Goal: Information Seeking & Learning: Learn about a topic

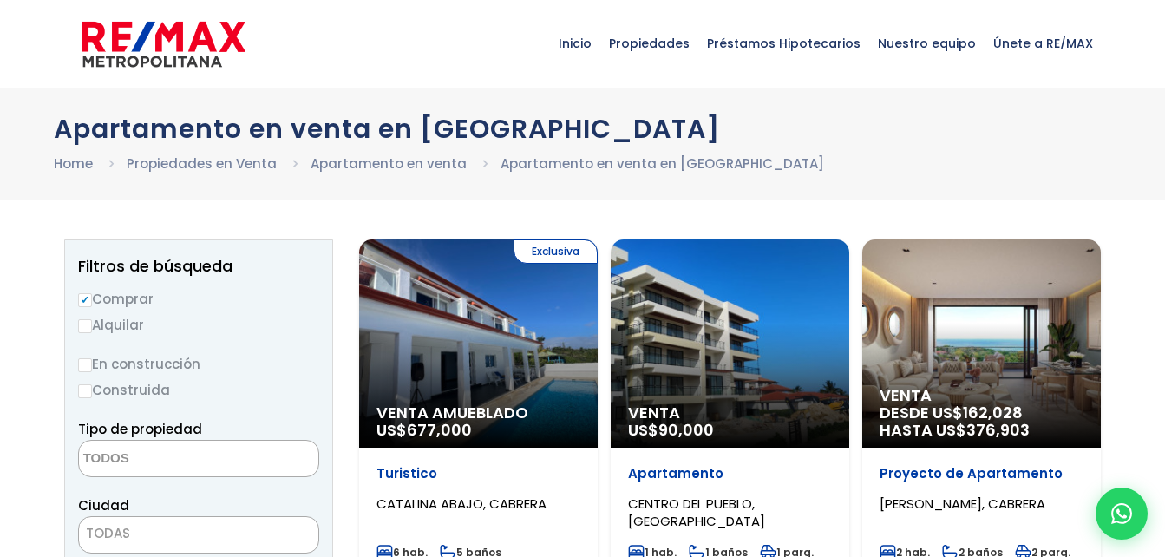
select select
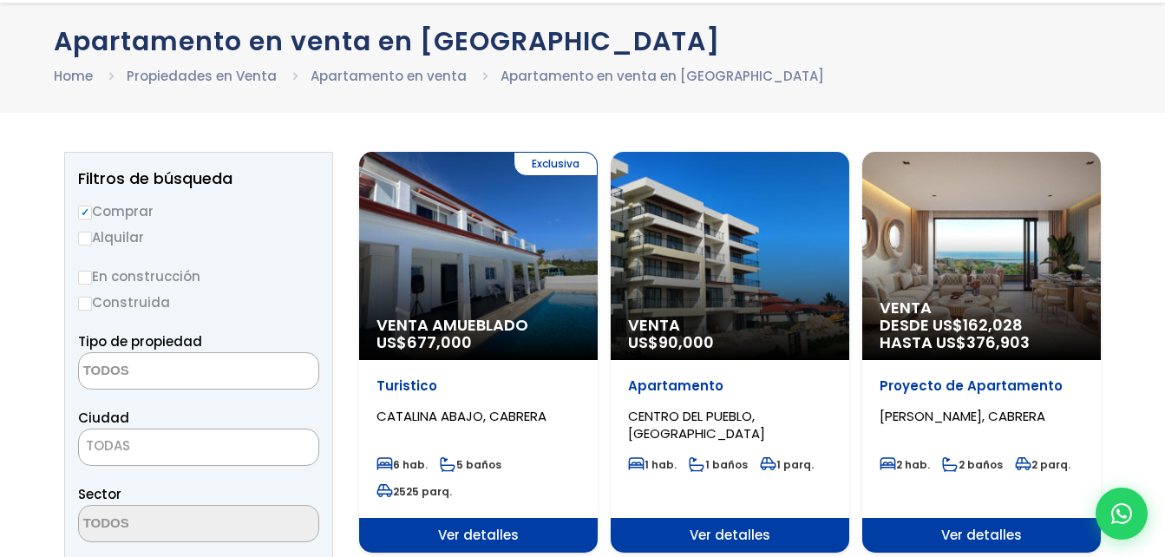
scroll to position [174, 0]
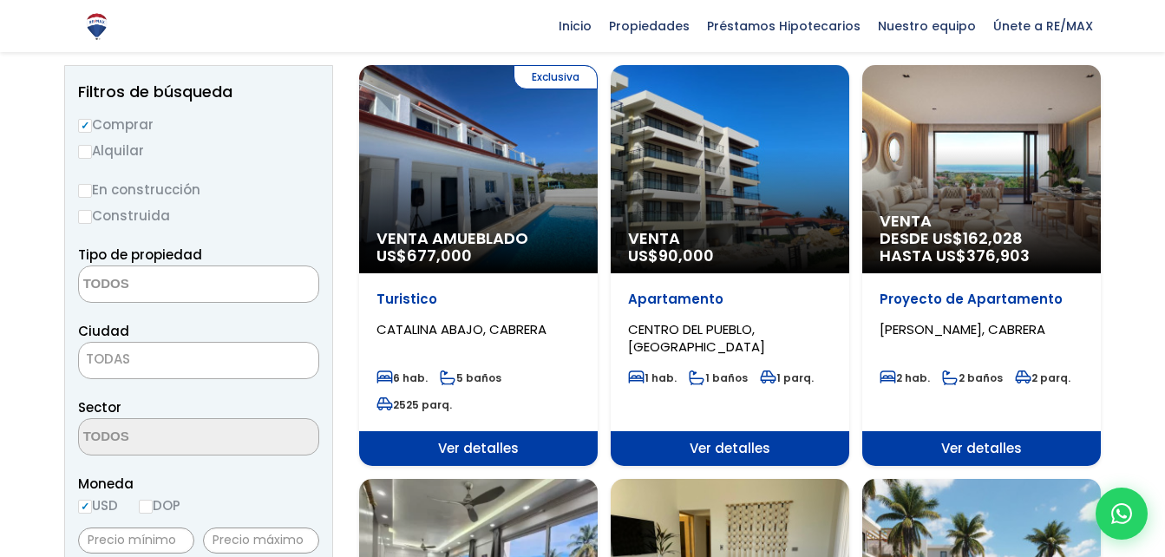
click at [960, 303] on p "Proyecto de Apartamento" at bounding box center [982, 299] width 204 height 17
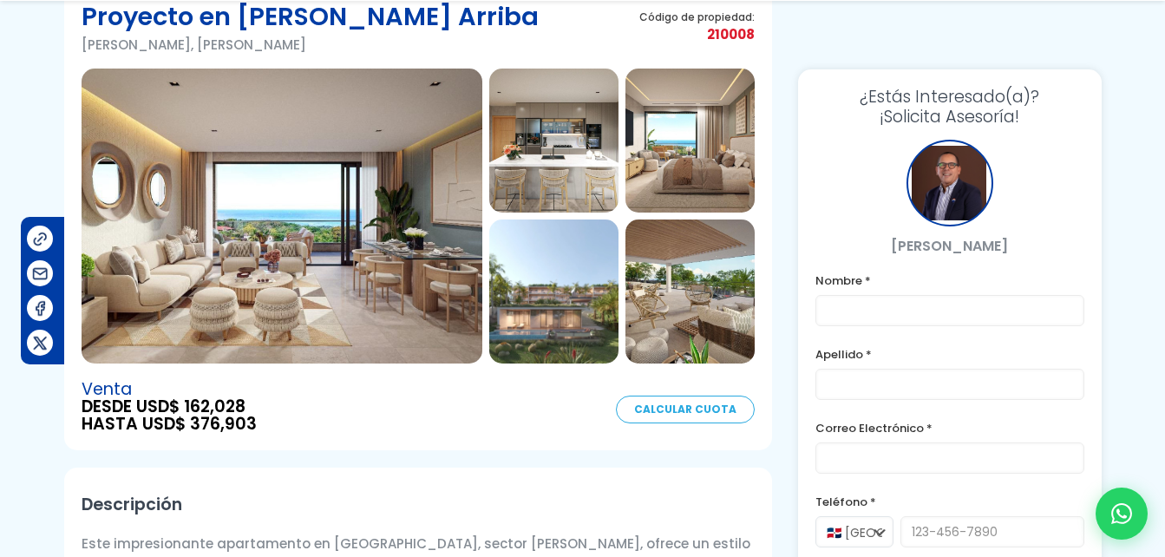
scroll to position [260, 0]
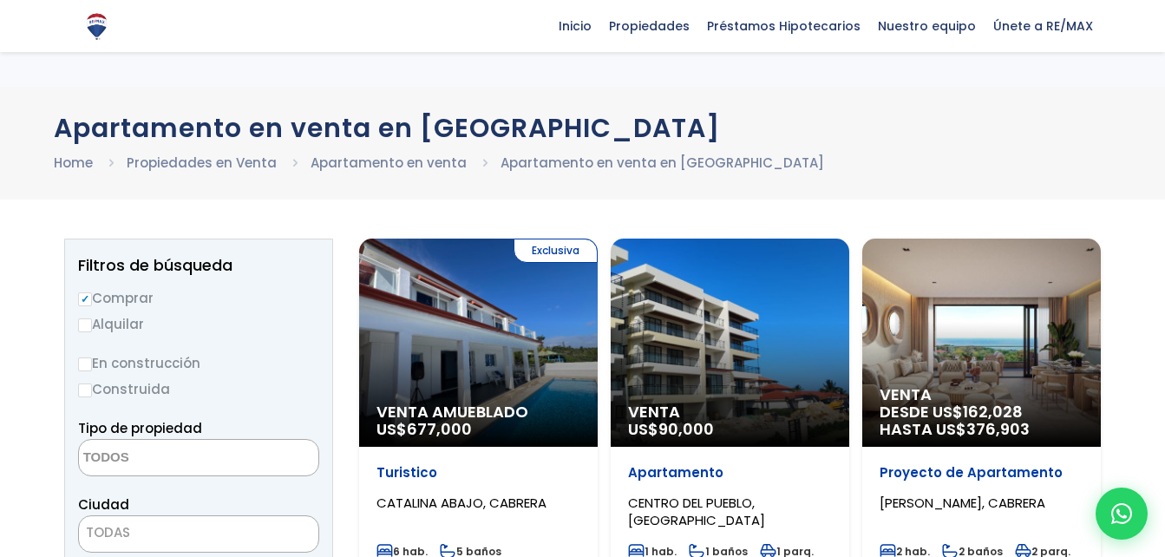
select select
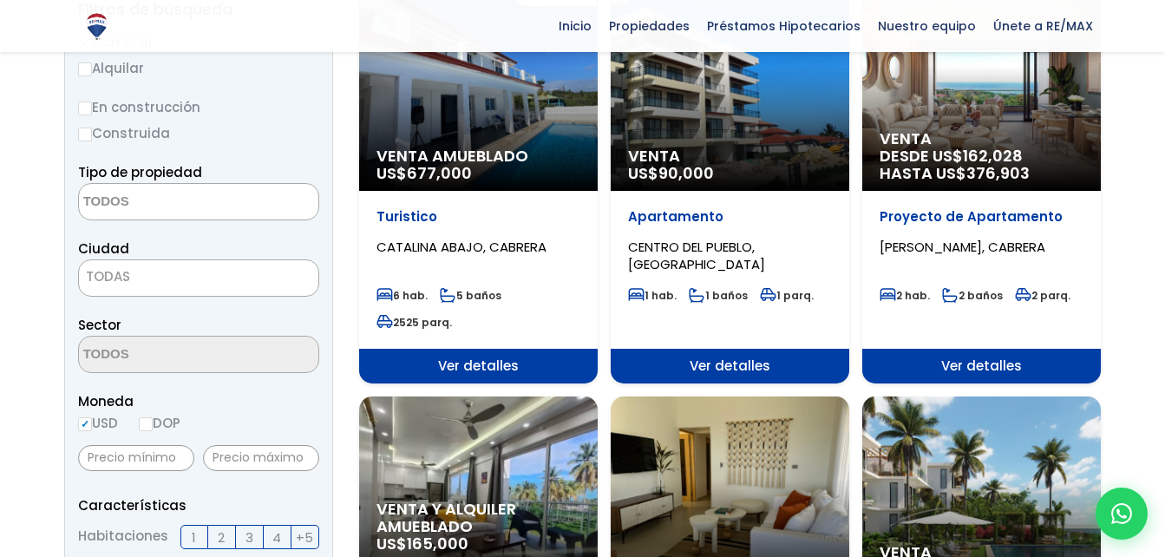
scroll to position [260, 0]
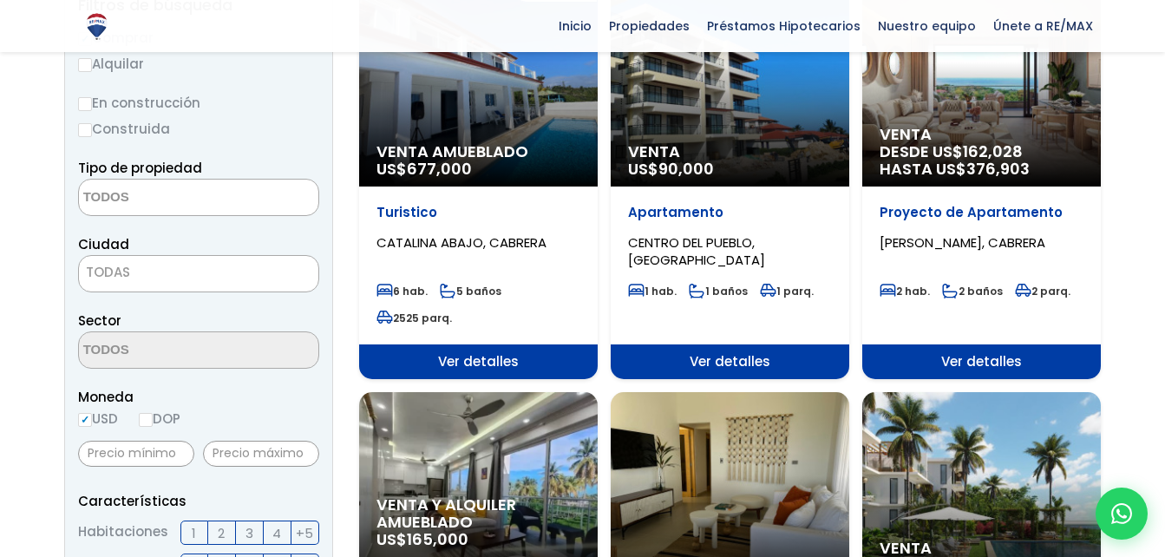
click at [713, 220] on p "Apartamento" at bounding box center [730, 212] width 204 height 17
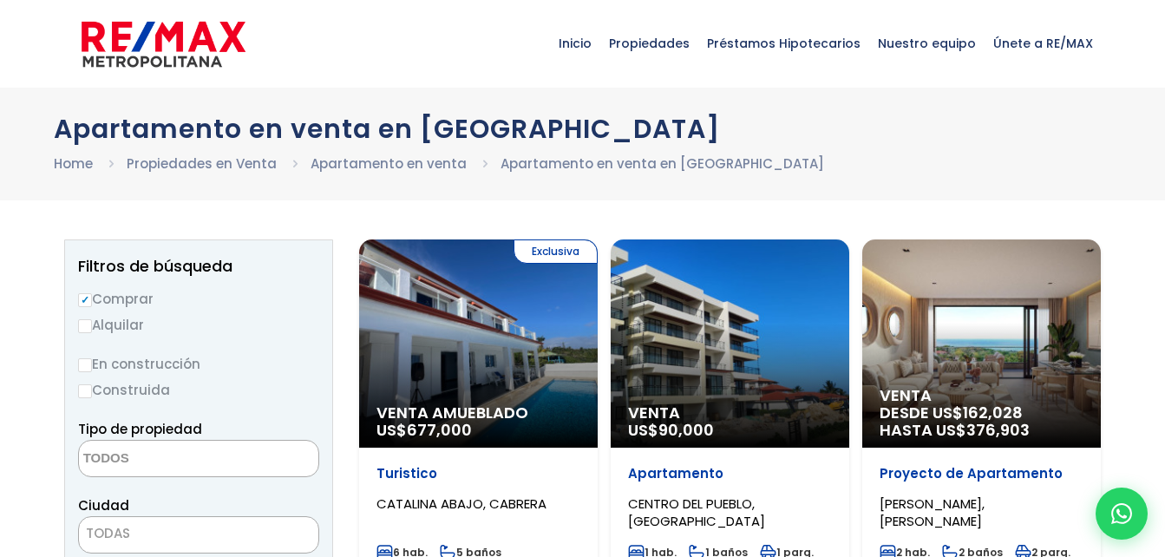
select select
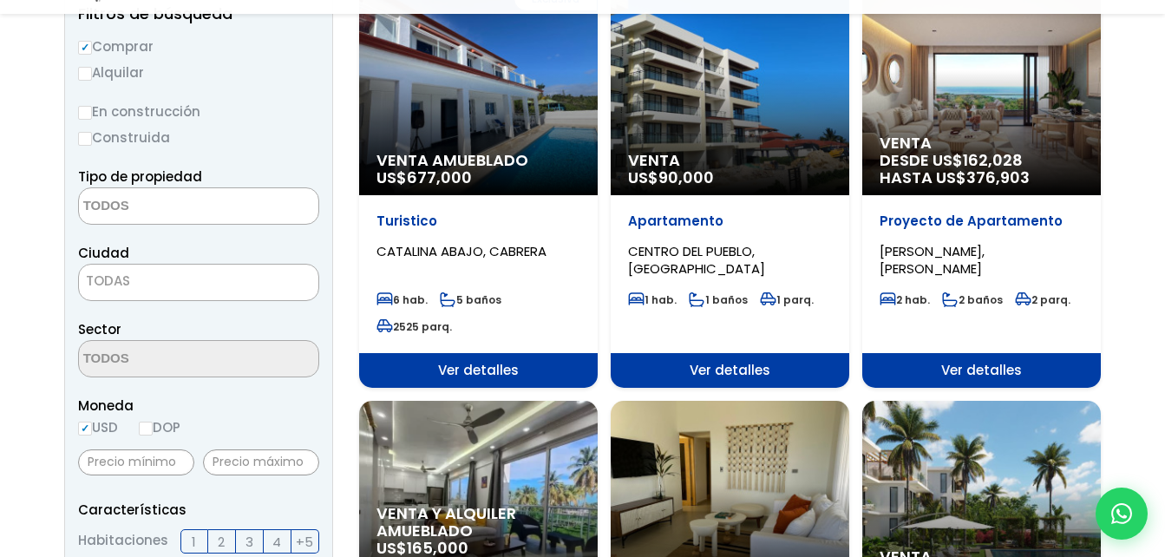
scroll to position [260, 0]
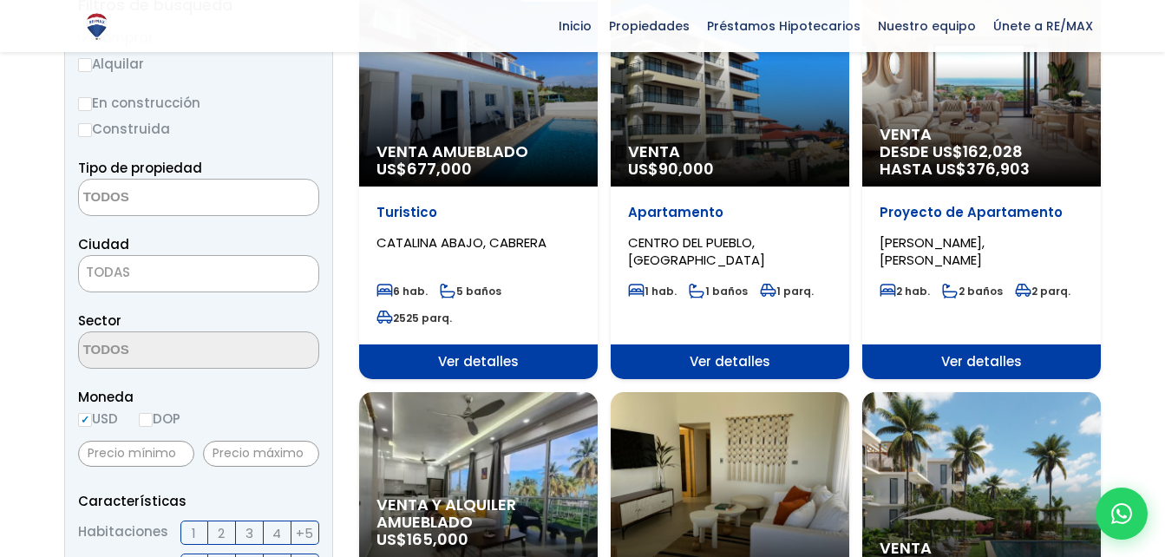
click at [984, 224] on div "Proyecto de Apartamento CATALINA ARRIBA, CABRERA" at bounding box center [982, 236] width 204 height 65
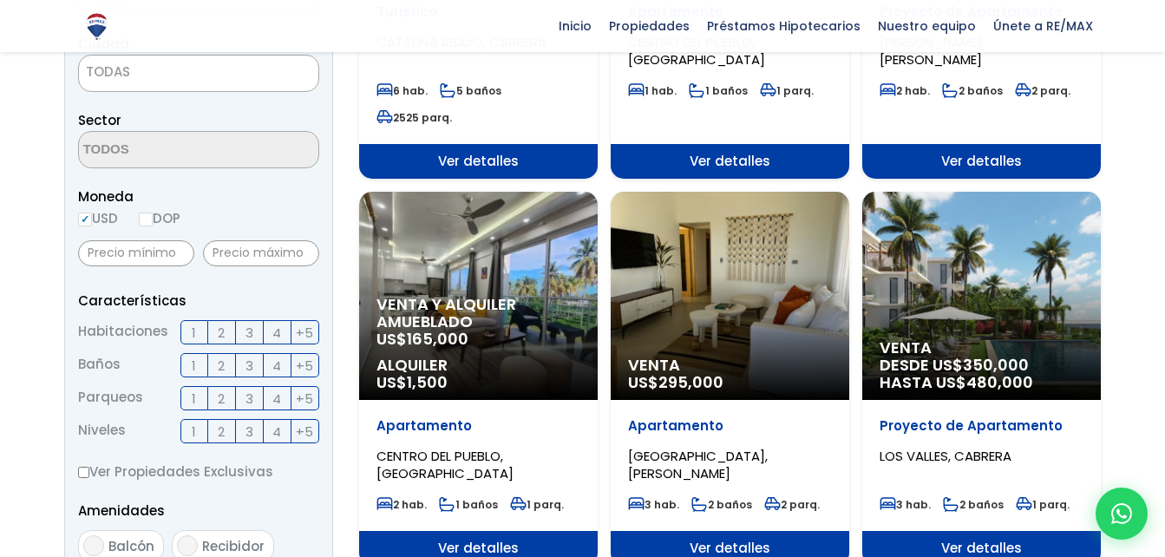
scroll to position [694, 0]
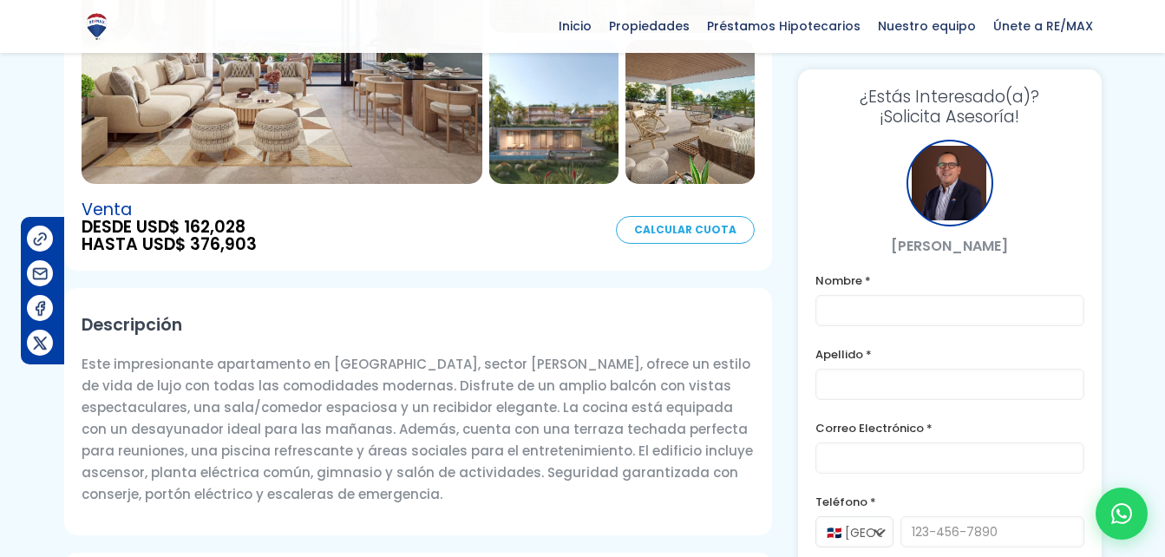
scroll to position [264, 0]
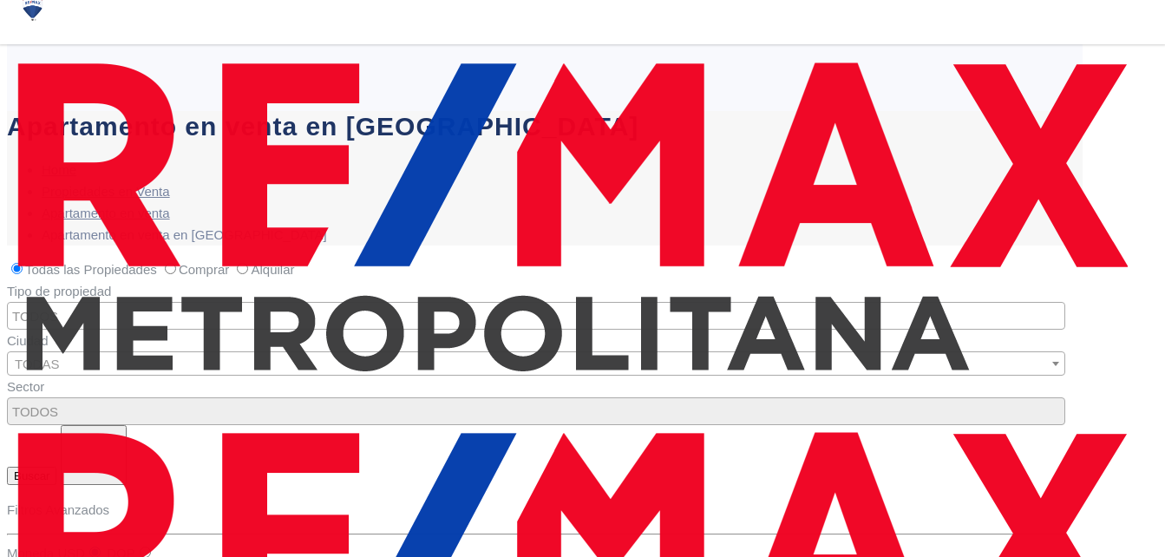
select select
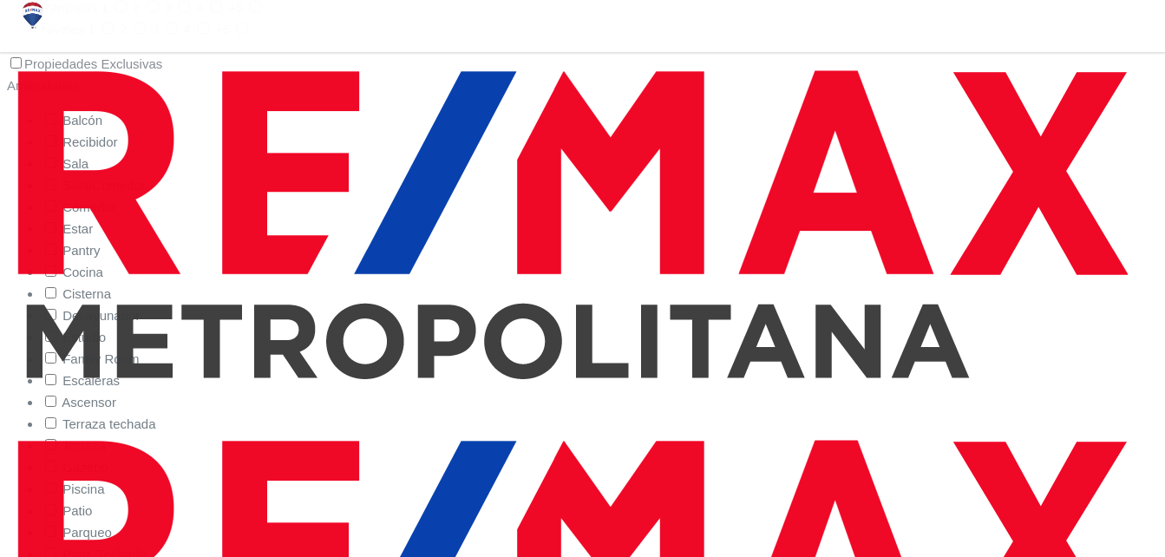
scroll to position [694, 0]
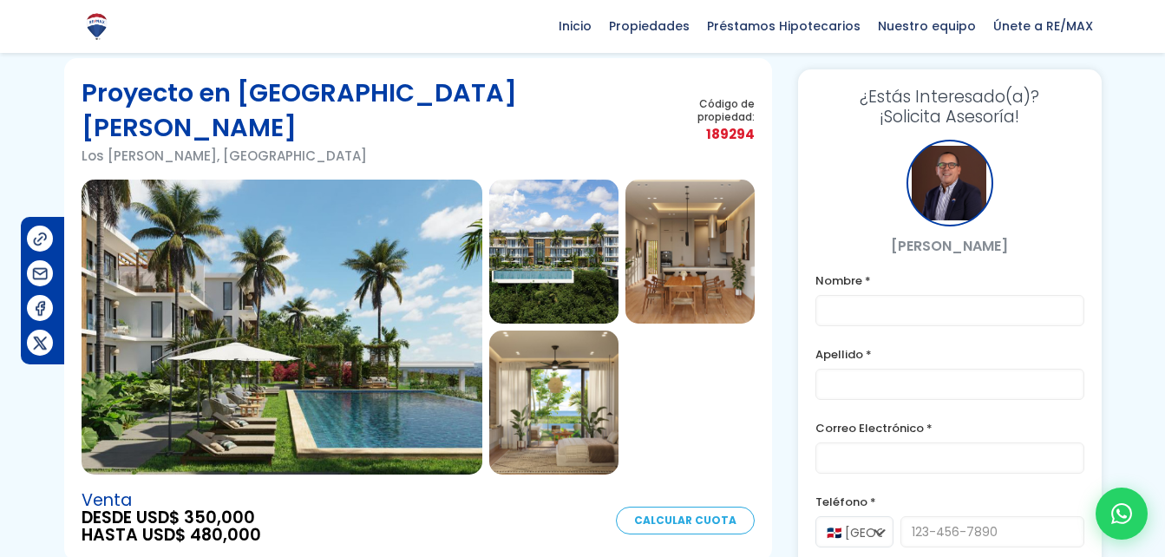
scroll to position [22, 0]
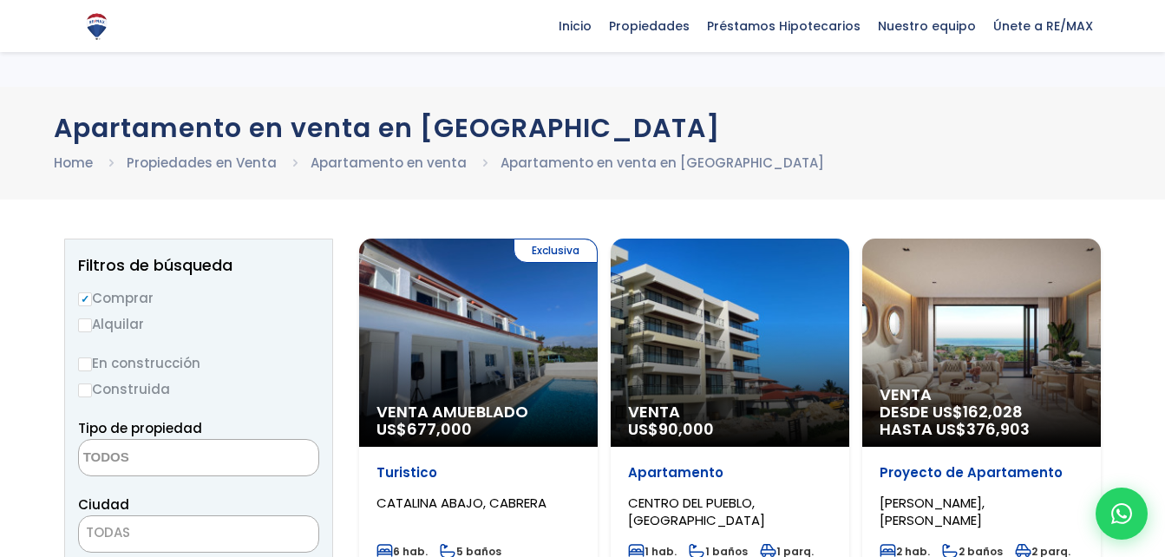
select select
